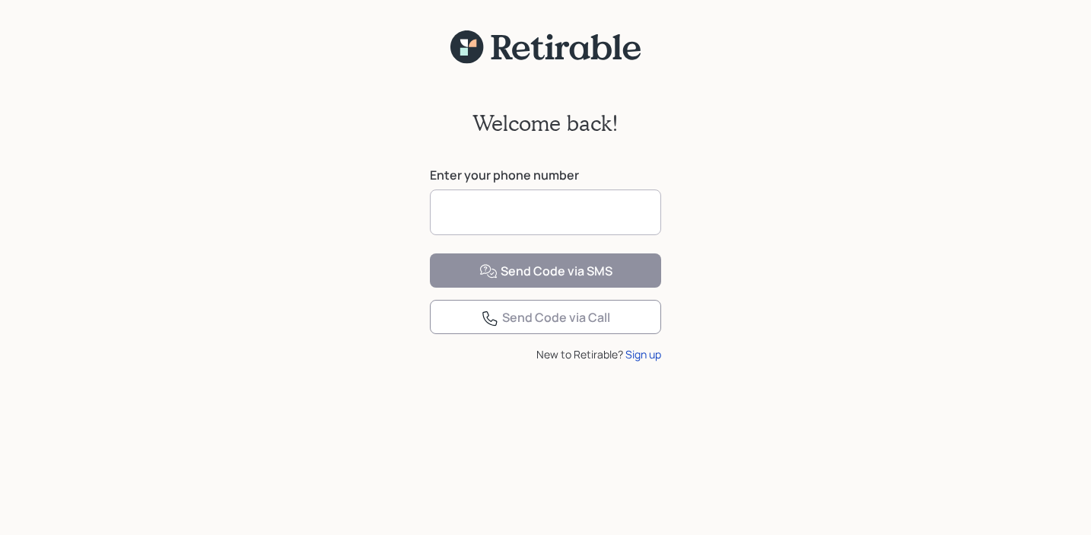
click at [492, 210] on input at bounding box center [545, 212] width 231 height 46
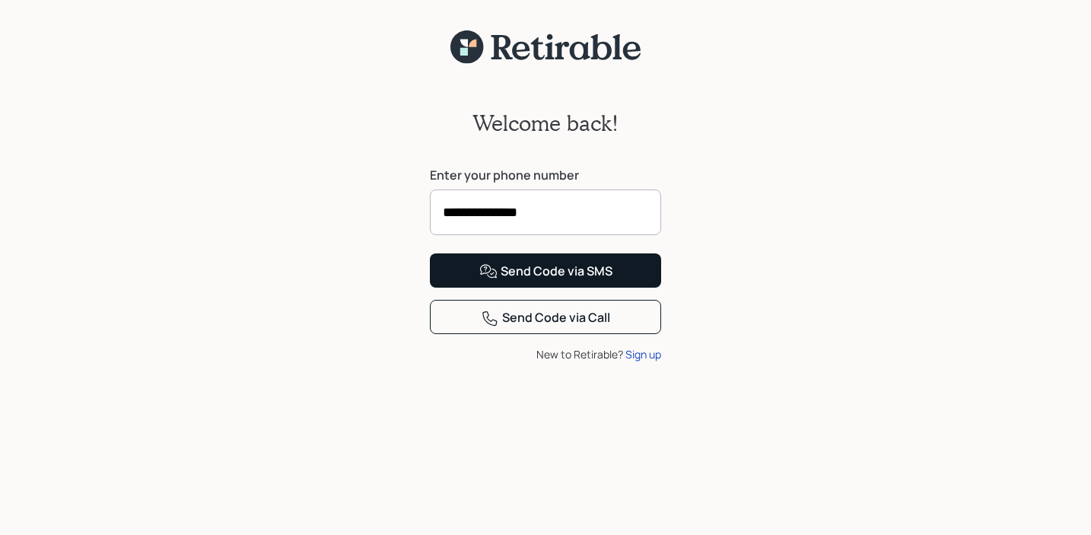
type input "**********"
click at [563, 281] on div "Send Code via SMS" at bounding box center [545, 271] width 133 height 18
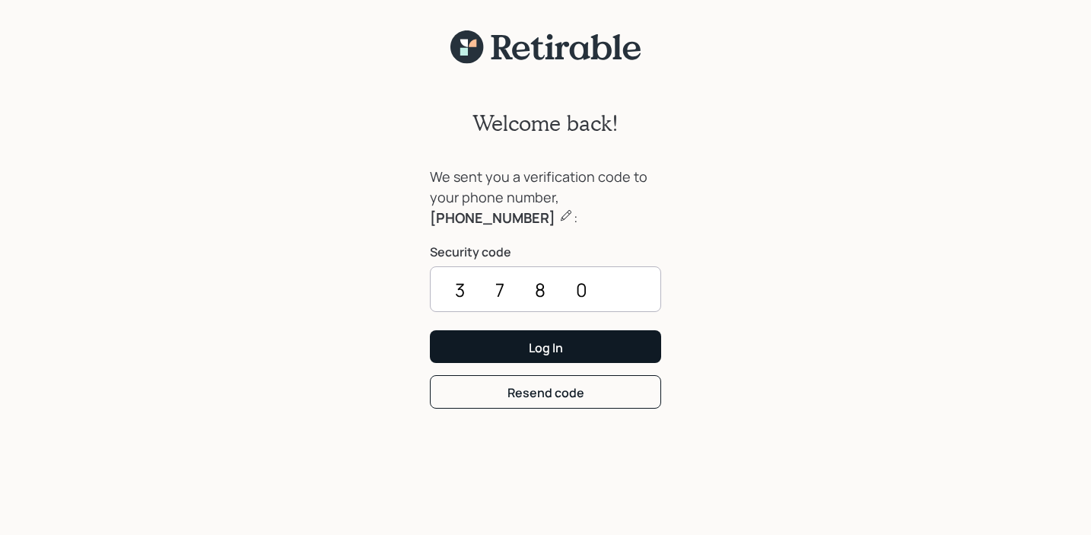
type input "3780"
click at [547, 346] on div "Log In" at bounding box center [546, 347] width 34 height 17
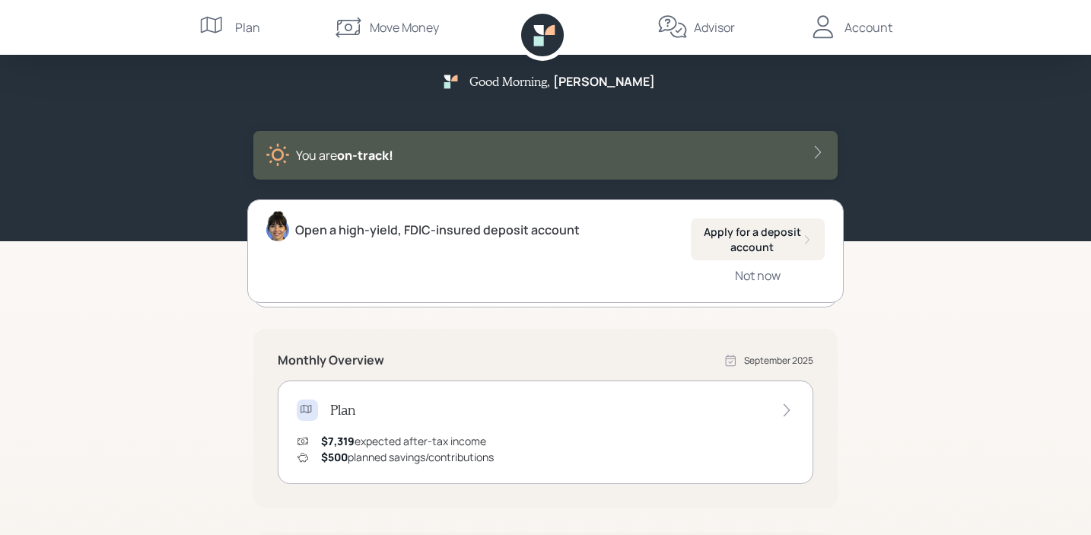
scroll to position [10, 0]
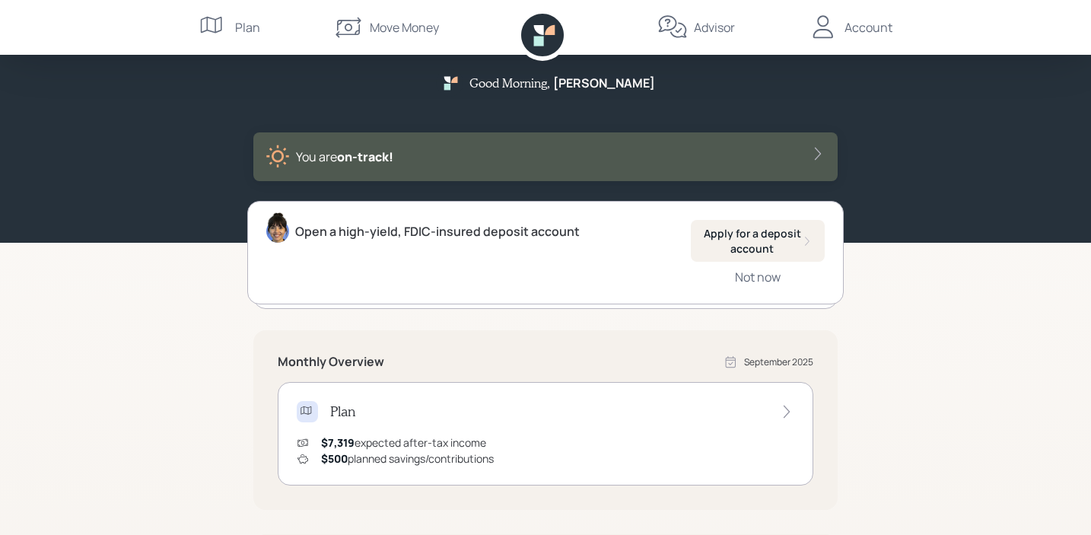
click at [809, 151] on div "You are on‑track!" at bounding box center [545, 157] width 560 height 24
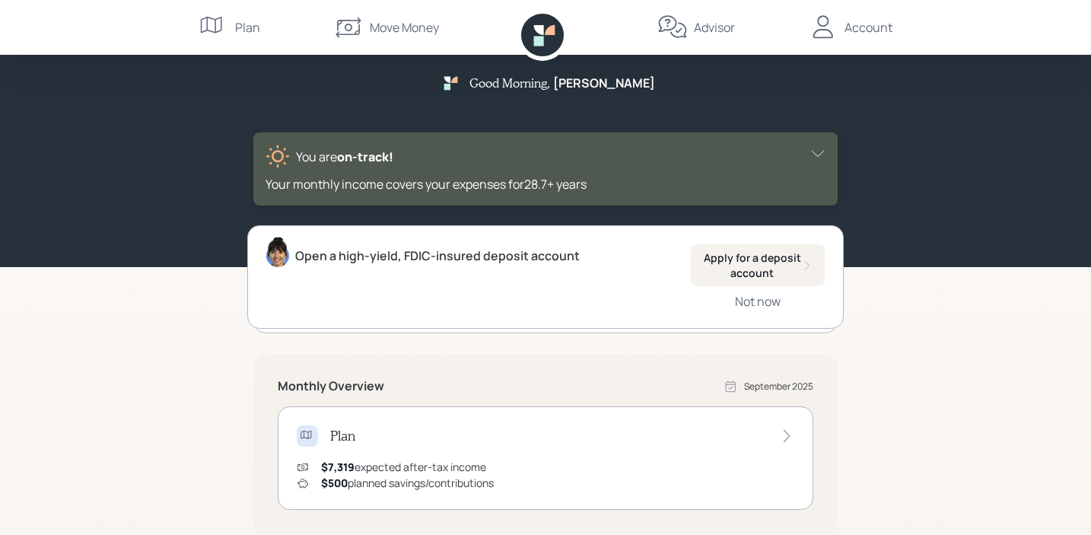
click at [866, 356] on div "Good Morning , [PERSON_NAME] You are on‑track! Your monthly income covers your …" at bounding box center [545, 474] width 1091 height 968
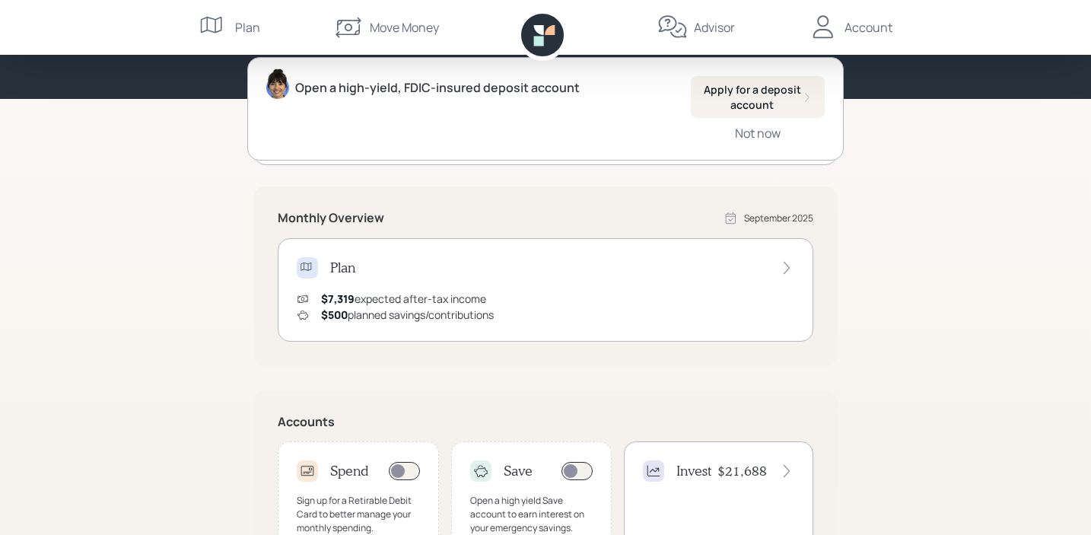
scroll to position [180, 0]
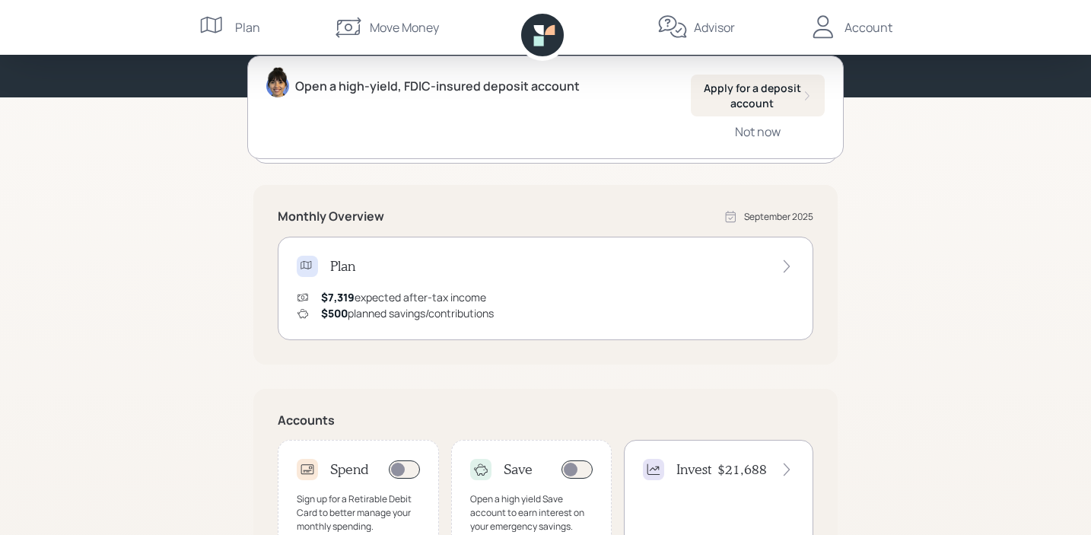
click at [784, 264] on icon at bounding box center [786, 266] width 15 height 15
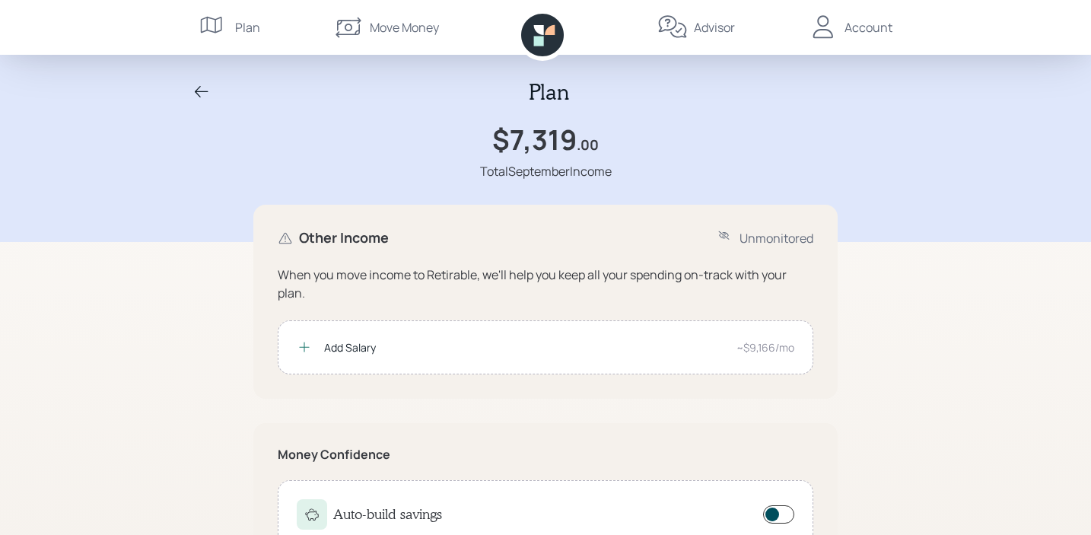
click at [202, 85] on icon at bounding box center [201, 92] width 18 height 18
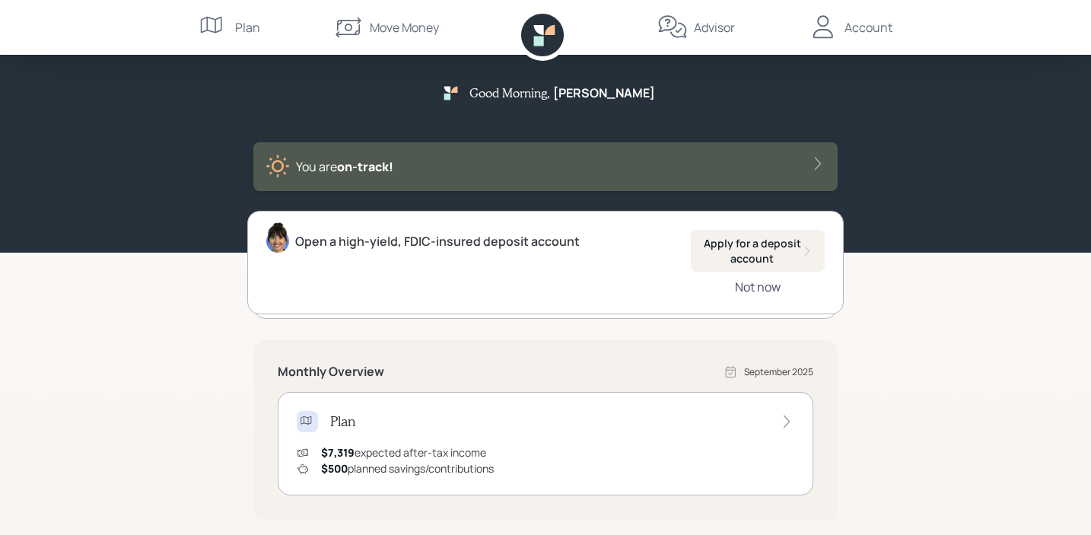
click at [759, 289] on div "Not now" at bounding box center [758, 286] width 46 height 17
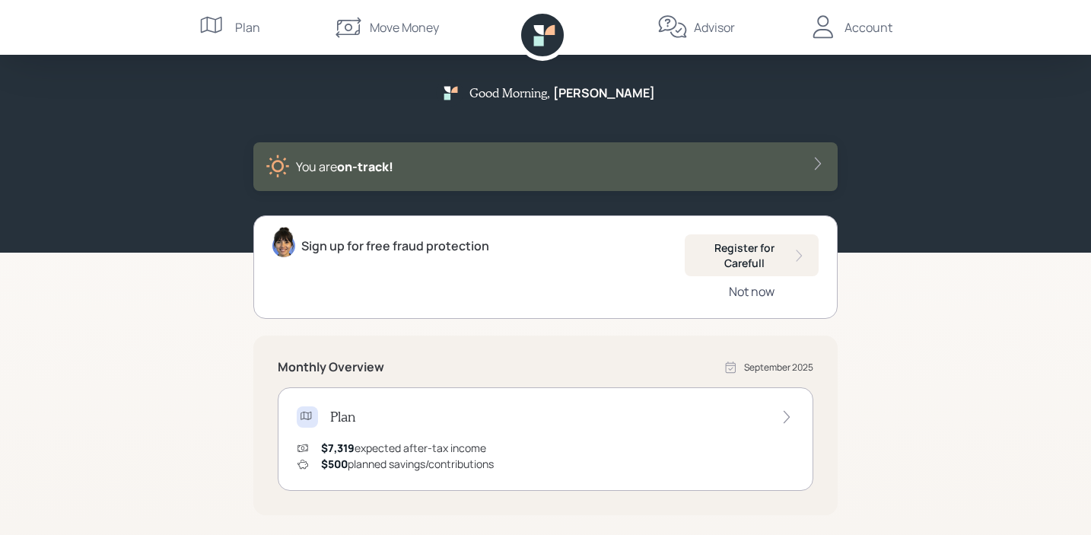
click at [759, 290] on div "Not now" at bounding box center [752, 291] width 46 height 17
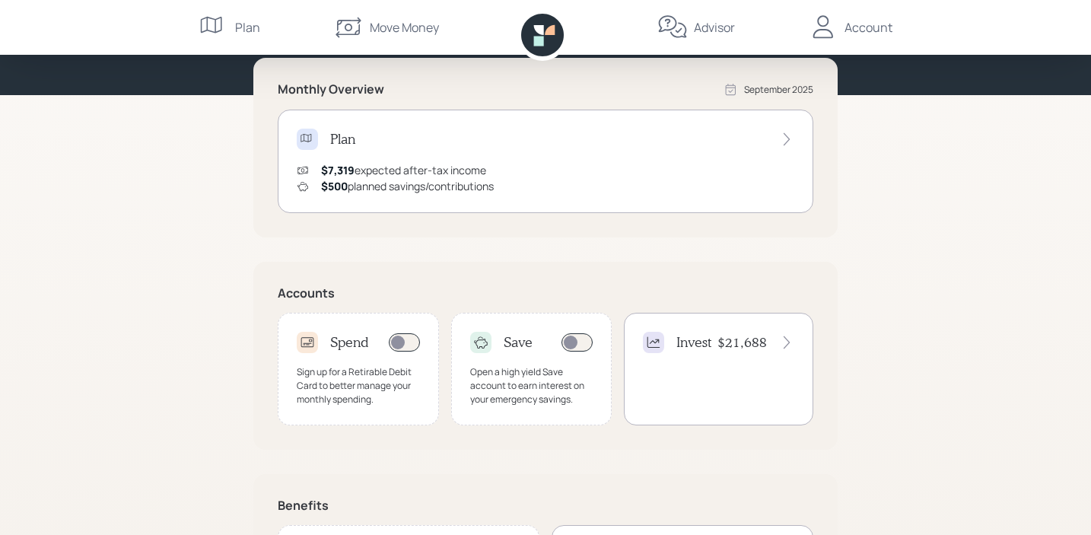
scroll to position [164, 0]
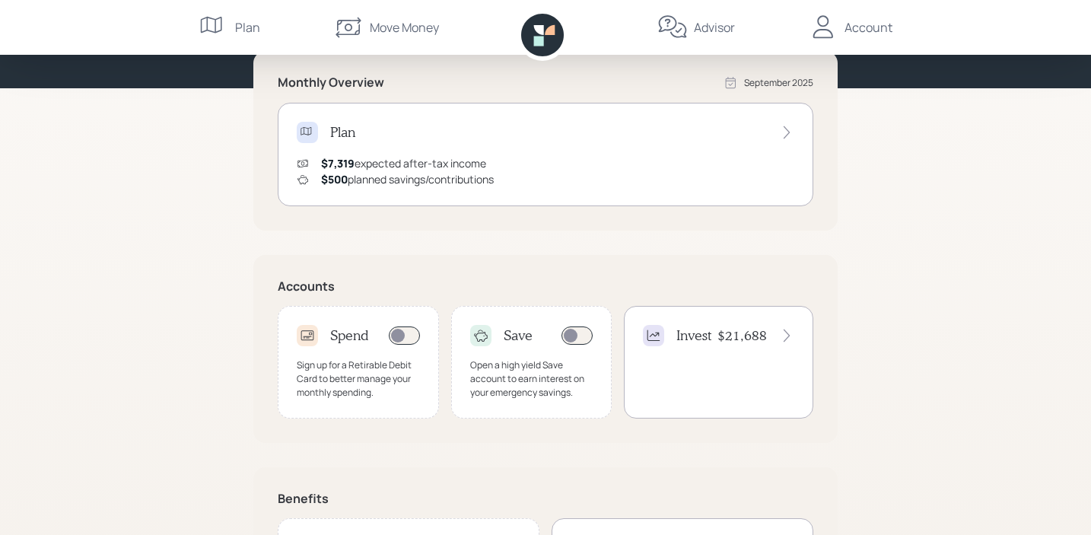
click at [787, 327] on div "$21,688" at bounding box center [755, 335] width 77 height 17
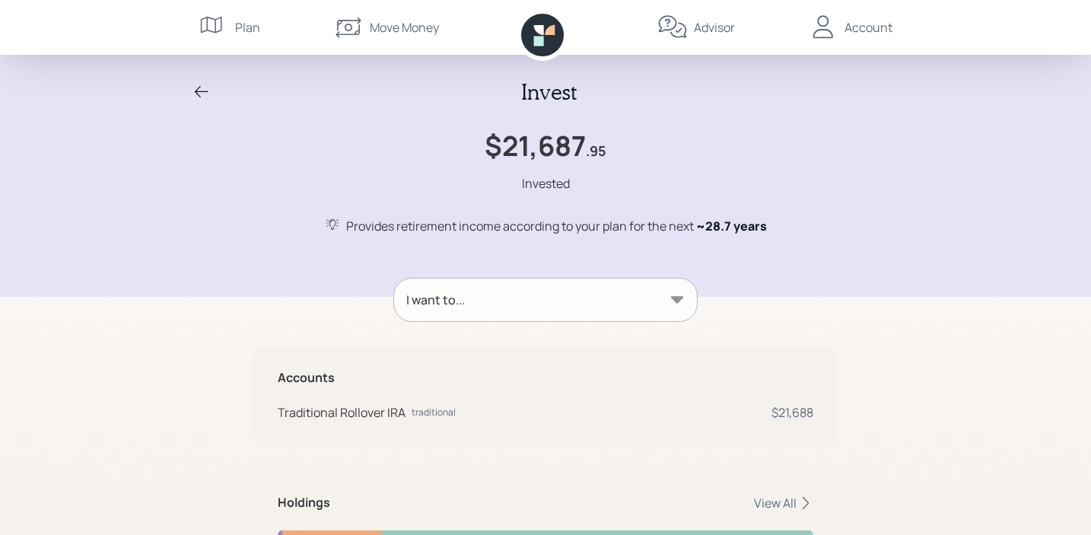
click at [883, 30] on div "Account" at bounding box center [868, 27] width 48 height 18
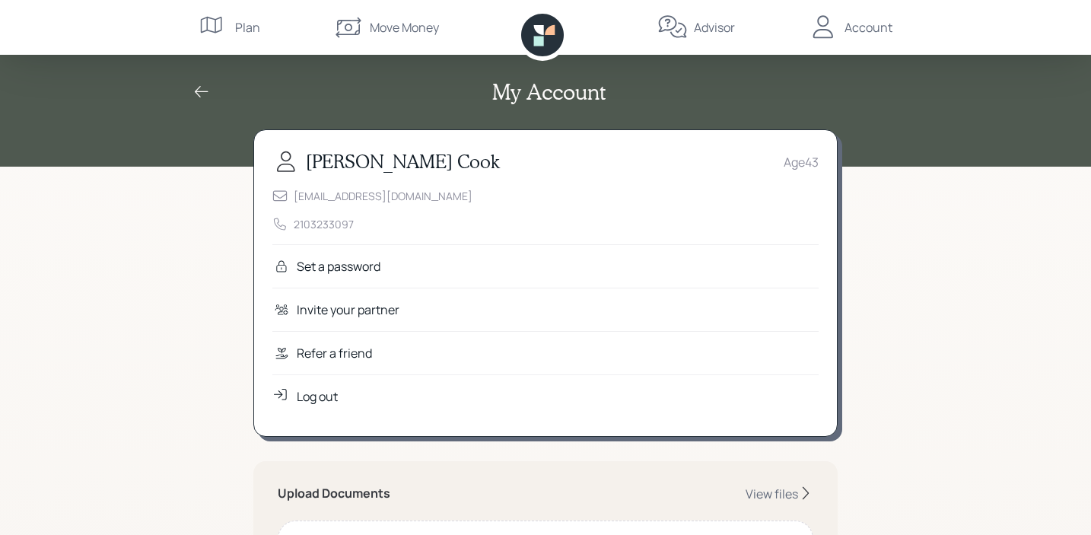
click at [317, 393] on div "Log out" at bounding box center [317, 396] width 41 height 18
